Goal: Task Accomplishment & Management: Manage account settings

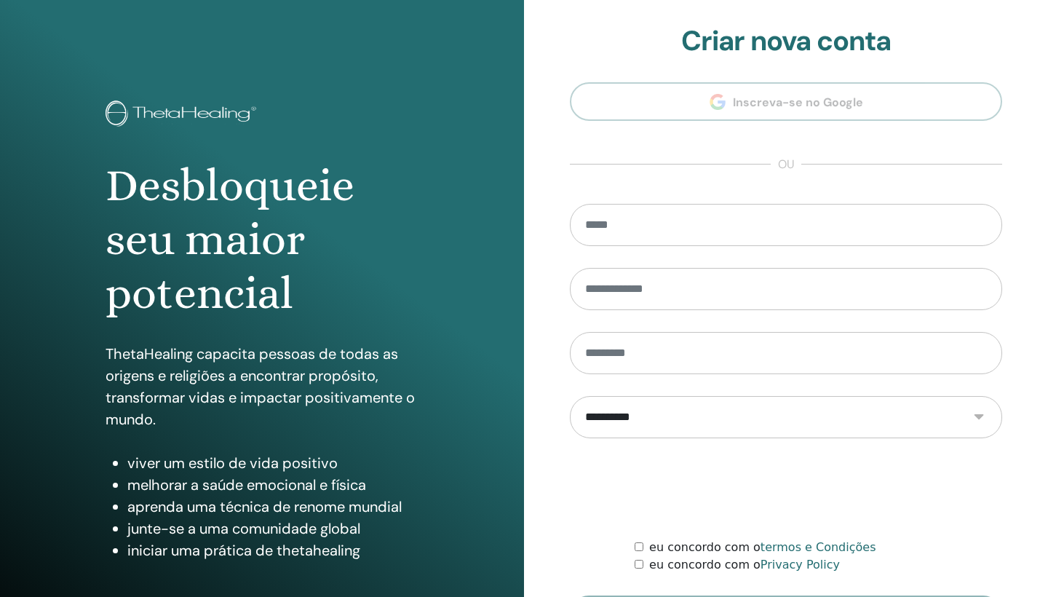
click at [830, 98] on section "**********" at bounding box center [786, 329] width 432 height 609
click at [697, 236] on input "email" at bounding box center [786, 225] width 432 height 42
click at [778, 116] on section "**********" at bounding box center [786, 329] width 432 height 609
click at [778, 115] on section "**********" at bounding box center [786, 329] width 432 height 609
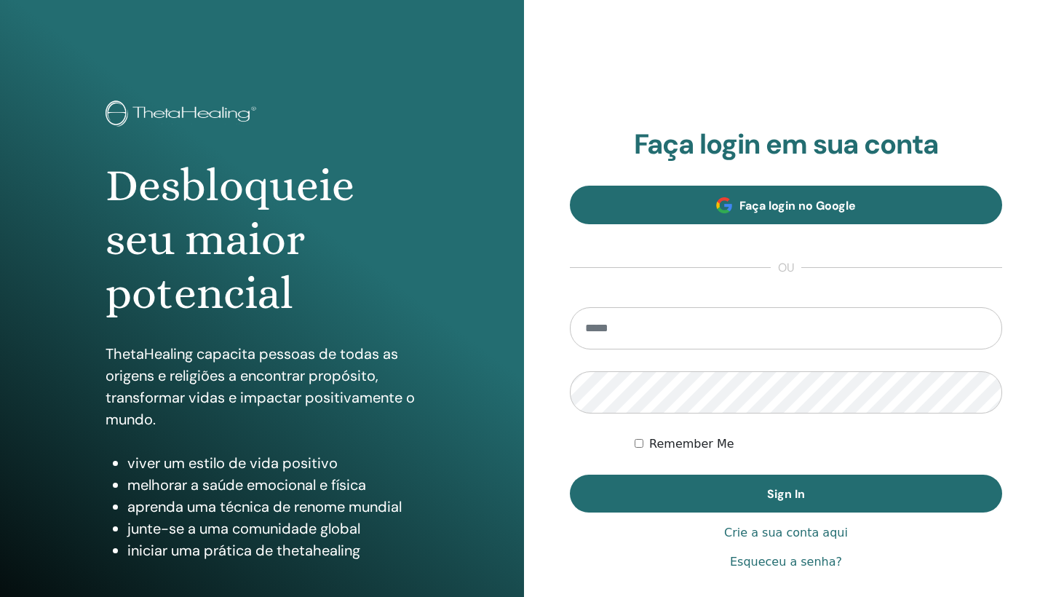
click at [774, 198] on span "Faça login no Google" at bounding box center [798, 205] width 116 height 15
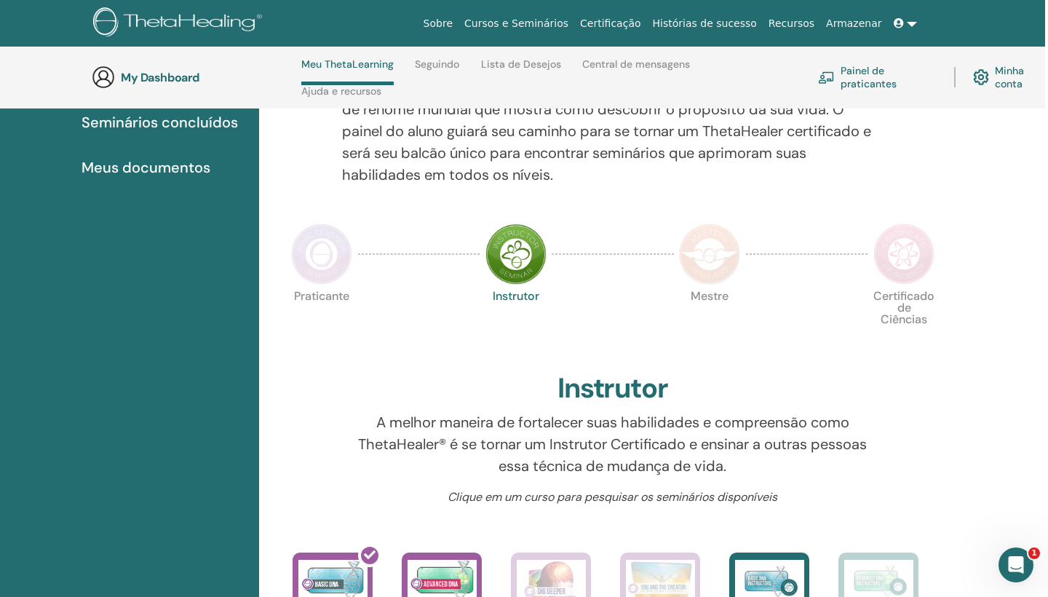
scroll to position [180, 3]
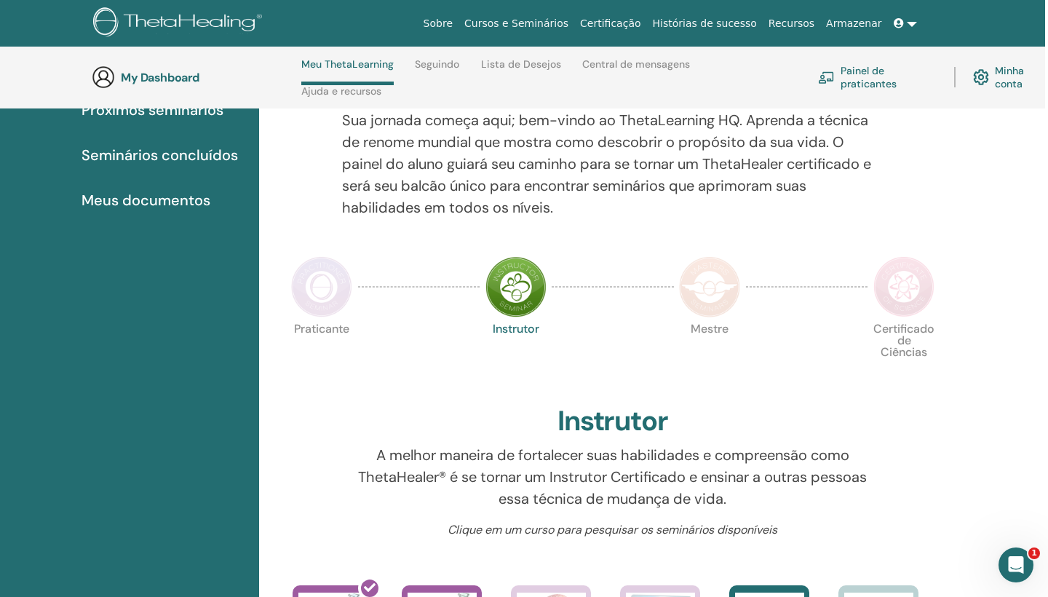
click at [1006, 72] on link "Minha conta" at bounding box center [1012, 77] width 78 height 32
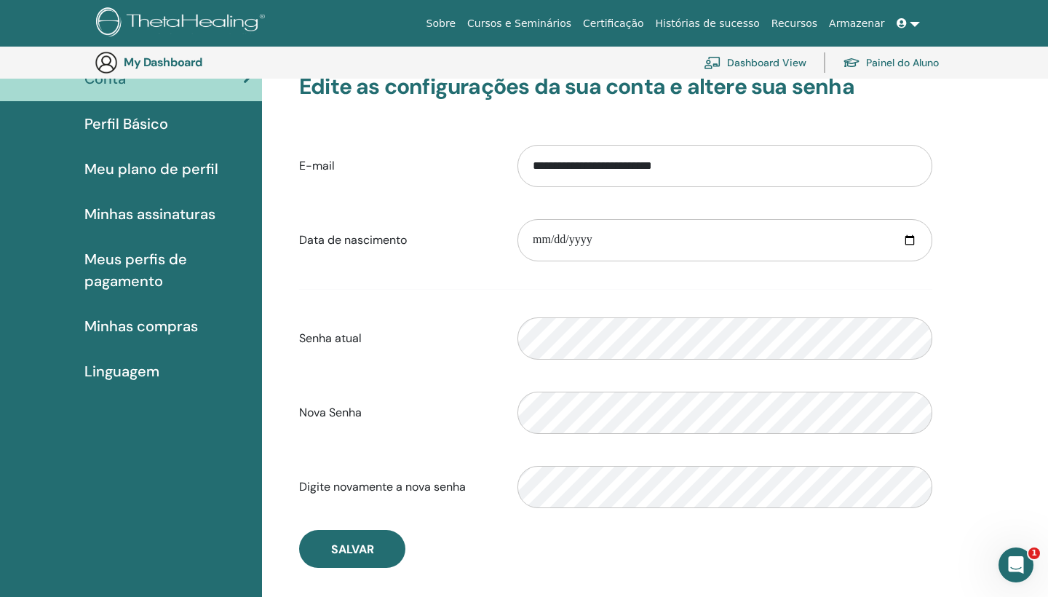
scroll to position [110, 0]
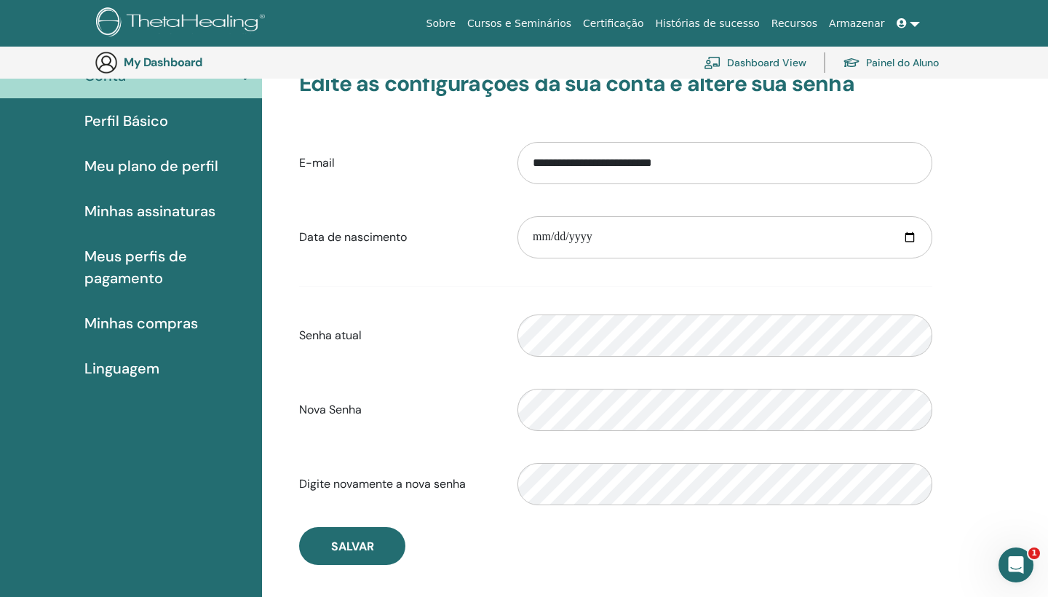
click at [135, 123] on span "Perfil Básico" at bounding box center [126, 121] width 84 height 22
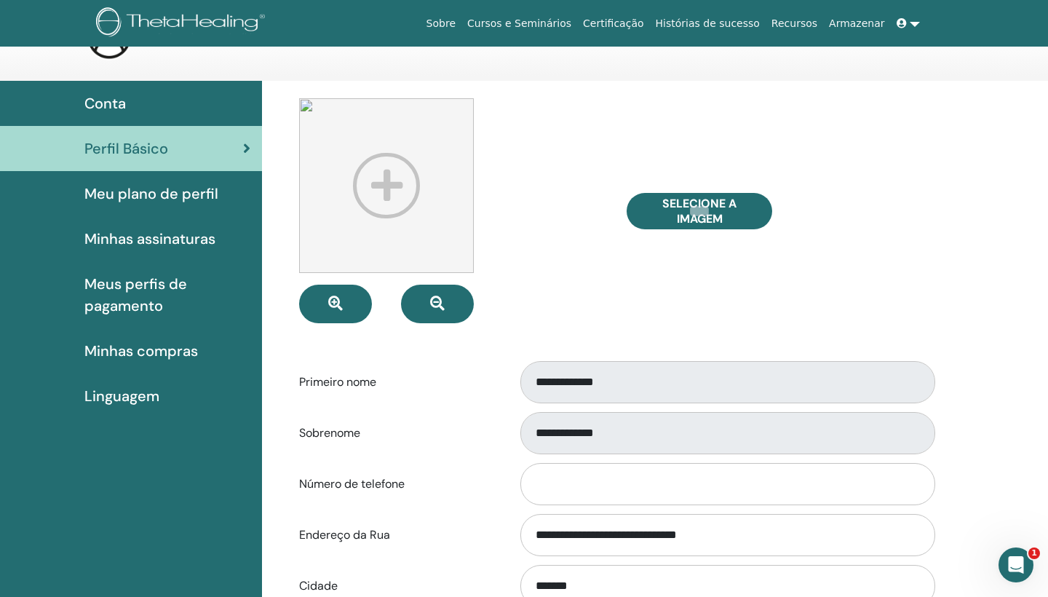
scroll to position [48, 0]
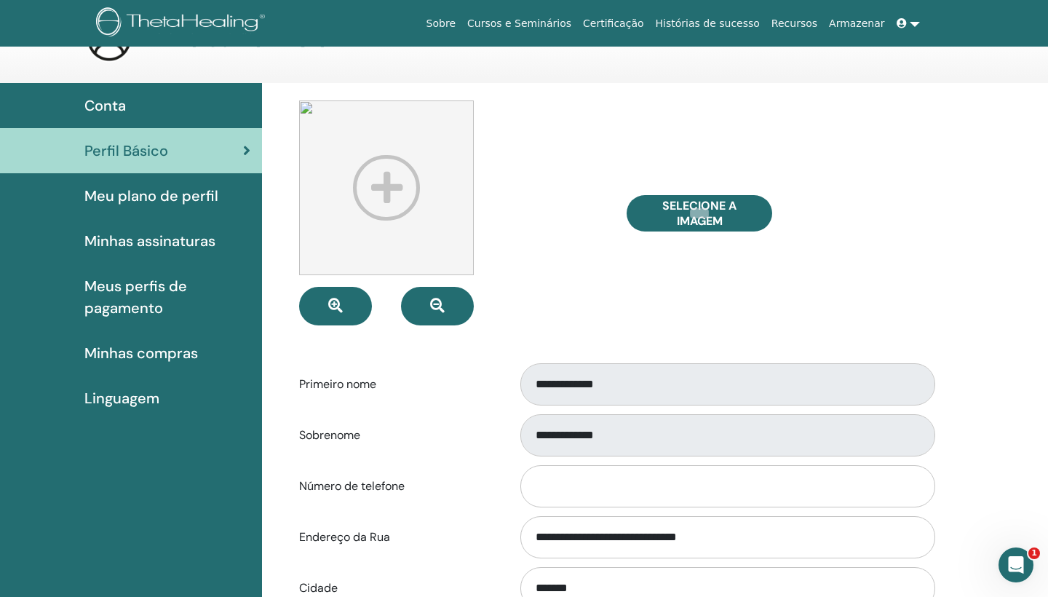
click at [169, 201] on span "Meu plano de perfil" at bounding box center [151, 196] width 134 height 22
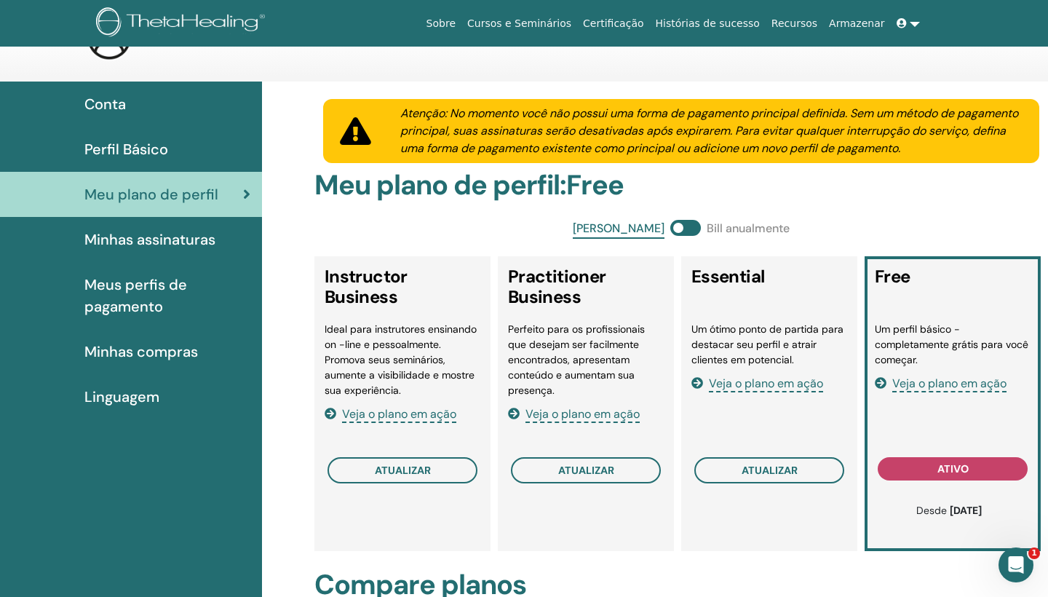
scroll to position [55, 0]
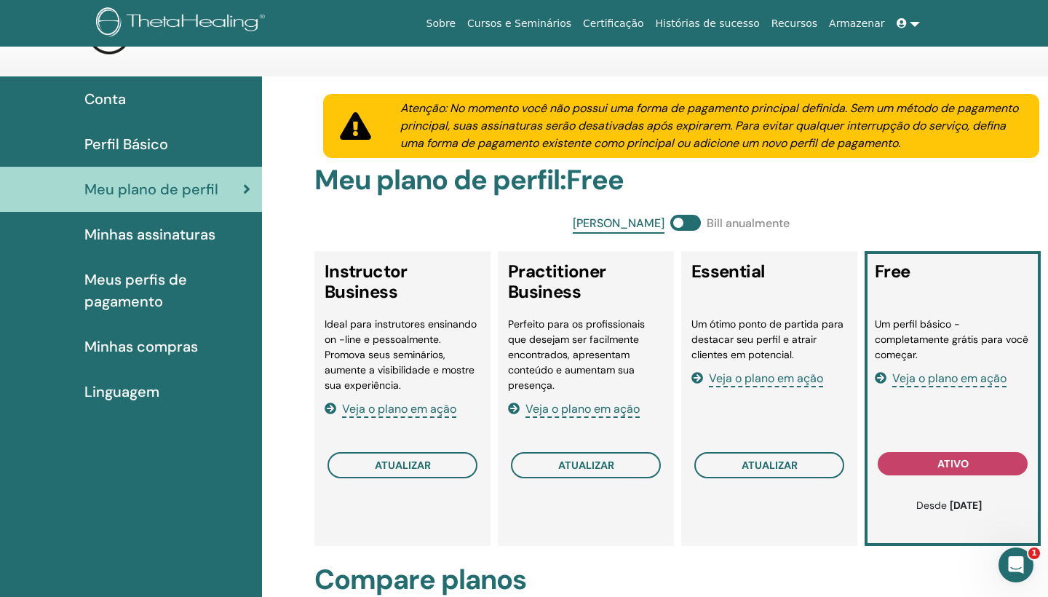
click at [167, 235] on span "Minhas assinaturas" at bounding box center [149, 234] width 131 height 22
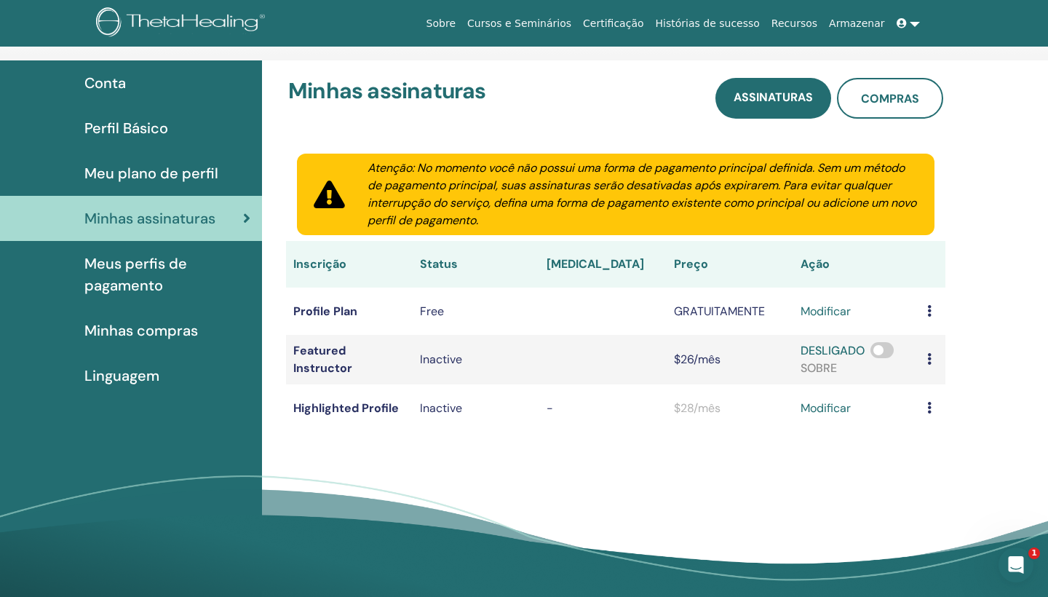
scroll to position [87, 0]
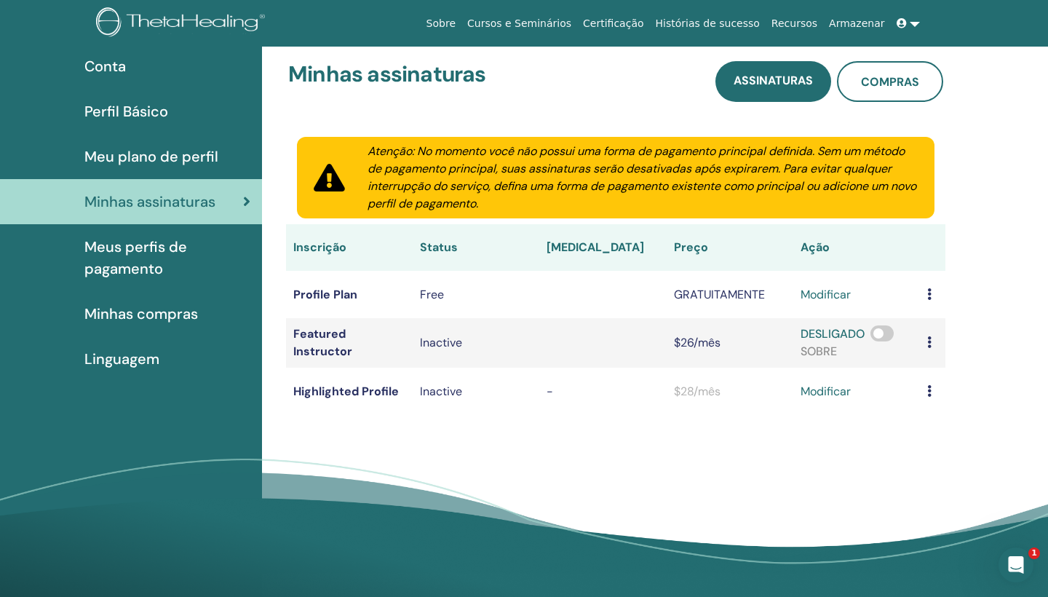
click at [154, 264] on span "Meus perfis de pagamento" at bounding box center [167, 258] width 166 height 44
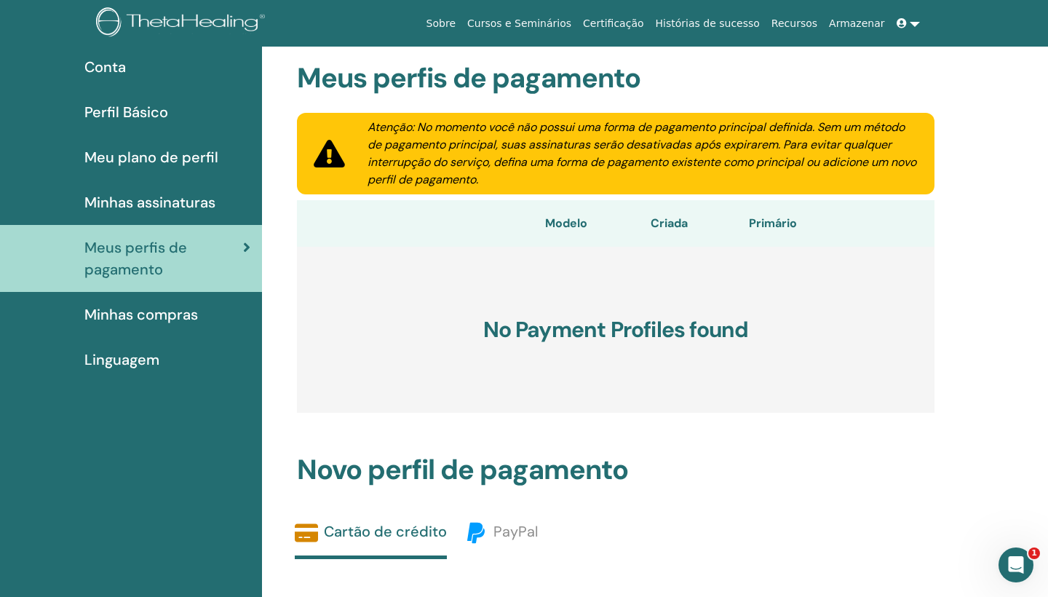
scroll to position [102, 0]
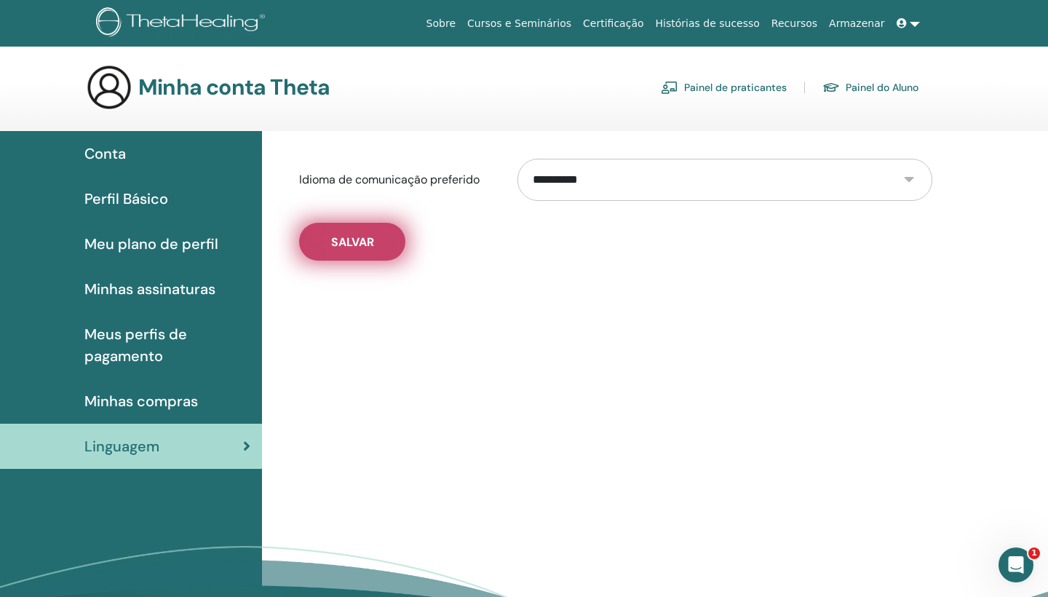
click at [324, 247] on button "Salvar" at bounding box center [352, 242] width 106 height 38
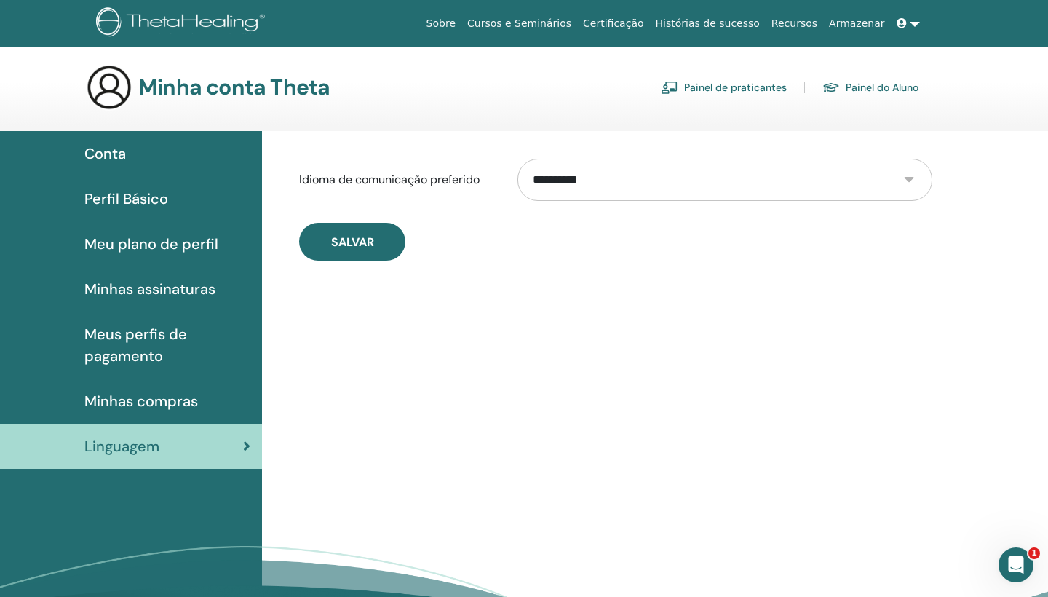
click at [108, 155] on span "Conta" at bounding box center [104, 154] width 41 height 22
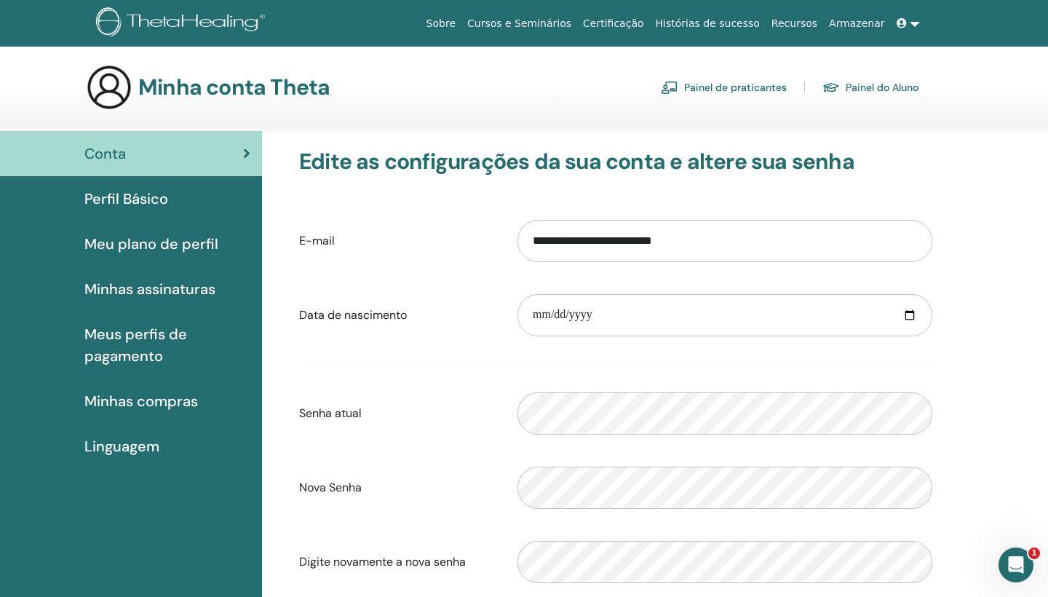
click at [641, 27] on link "Certificação" at bounding box center [613, 23] width 72 height 27
